Goal: Task Accomplishment & Management: Manage account settings

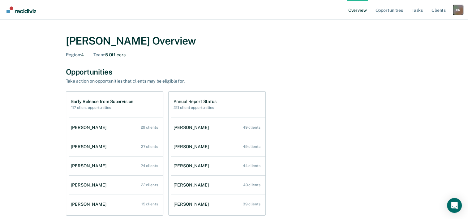
click at [460, 9] on div "C R" at bounding box center [458, 10] width 10 height 10
click at [423, 24] on link "Profile" at bounding box center [433, 24] width 50 height 5
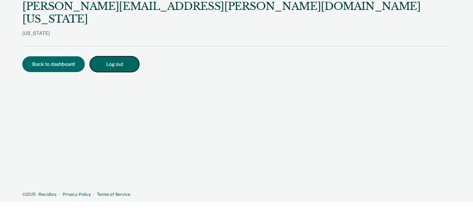
click at [109, 56] on button "Log out" at bounding box center [114, 64] width 49 height 16
